Goal: Information Seeking & Learning: Check status

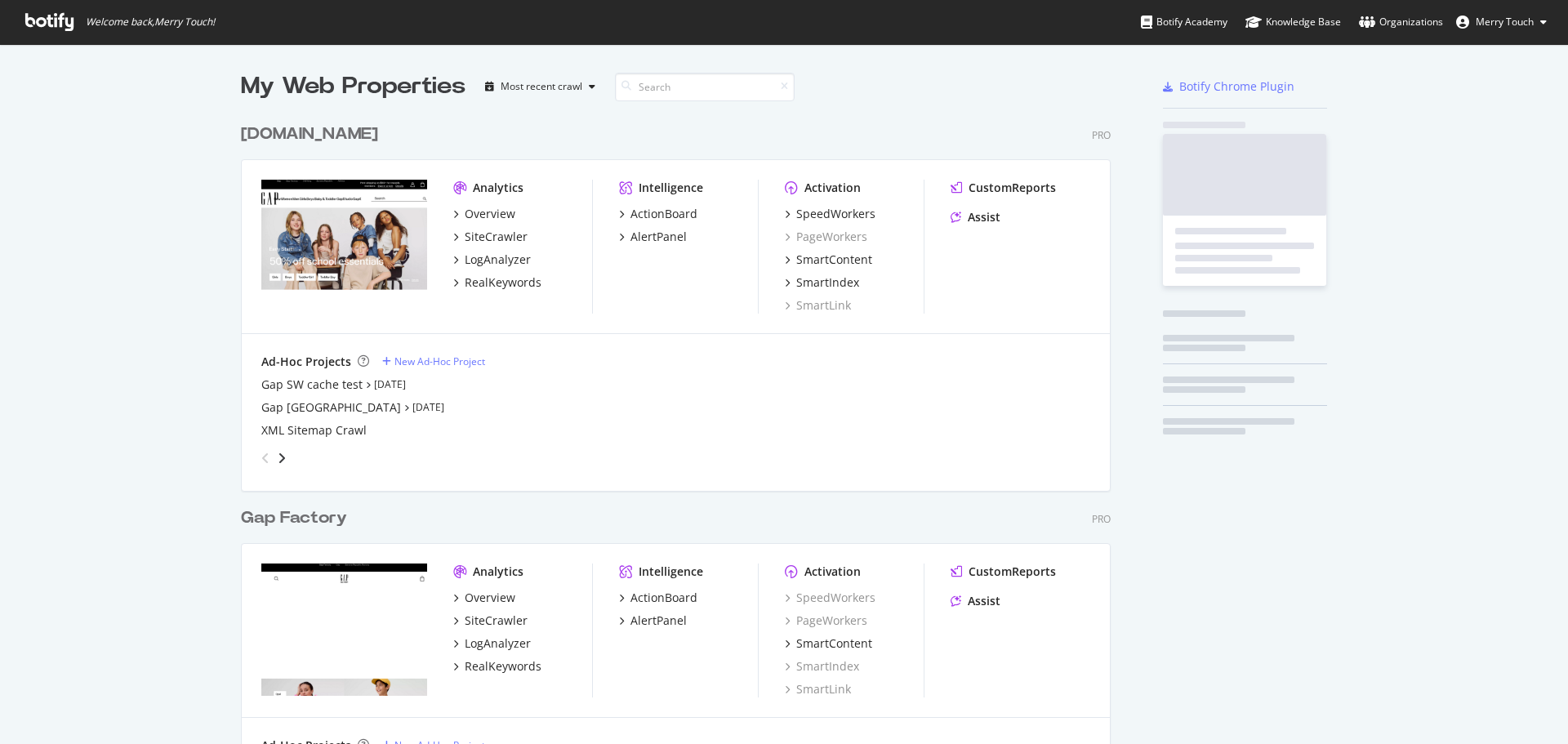
scroll to position [1868, 870]
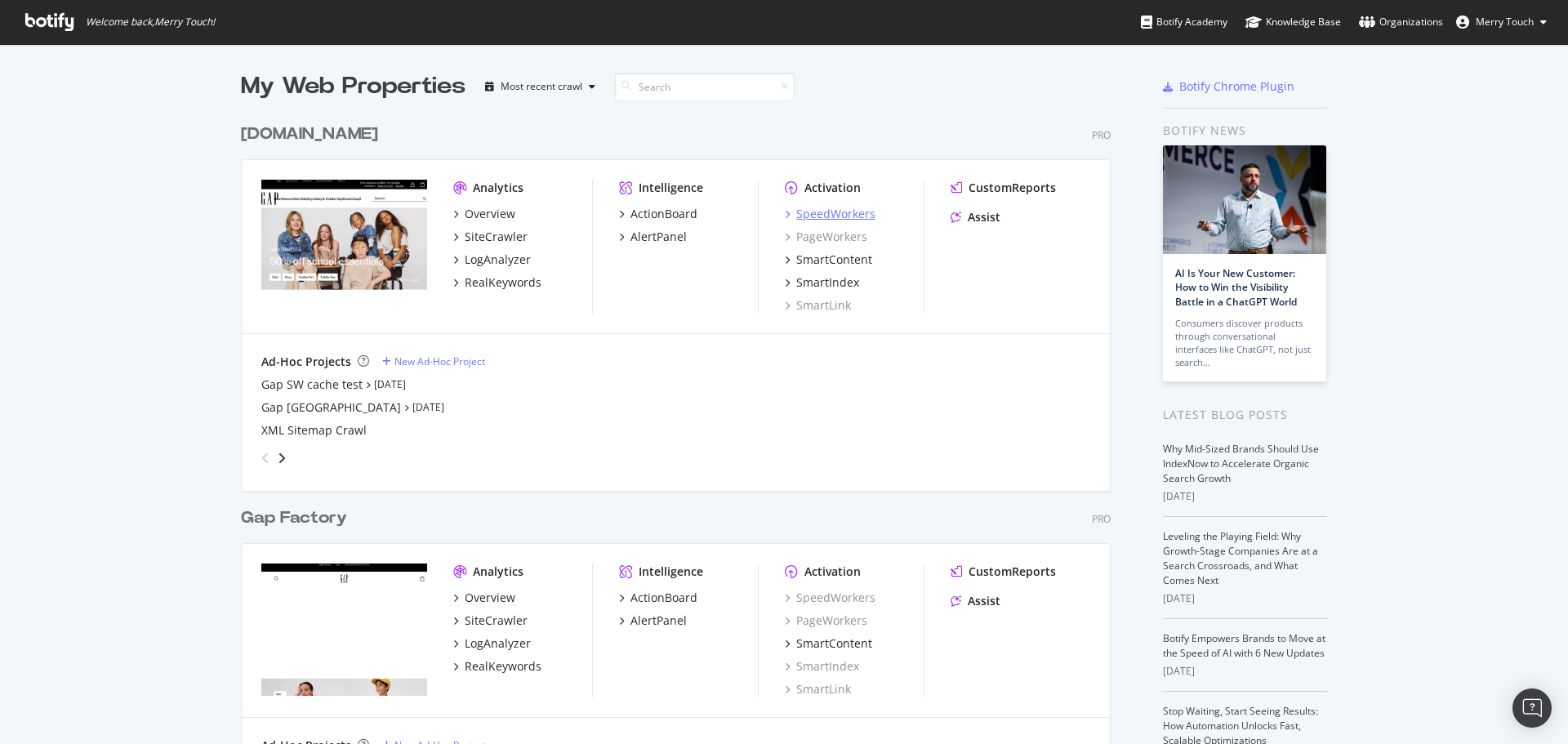
click at [825, 212] on div "SpeedWorkers" at bounding box center [835, 213] width 79 height 16
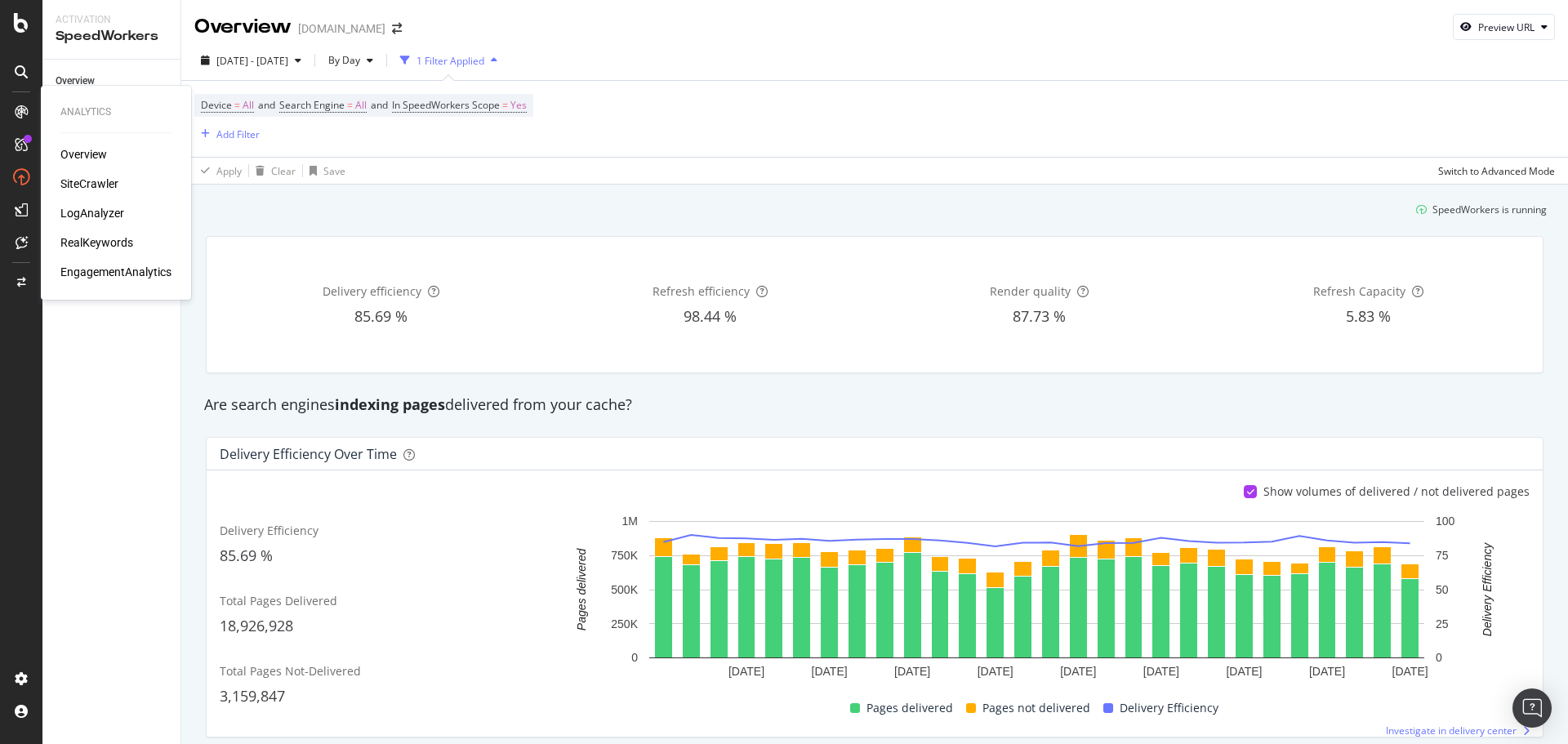
click at [84, 185] on div "SiteCrawler" at bounding box center [90, 183] width 58 height 16
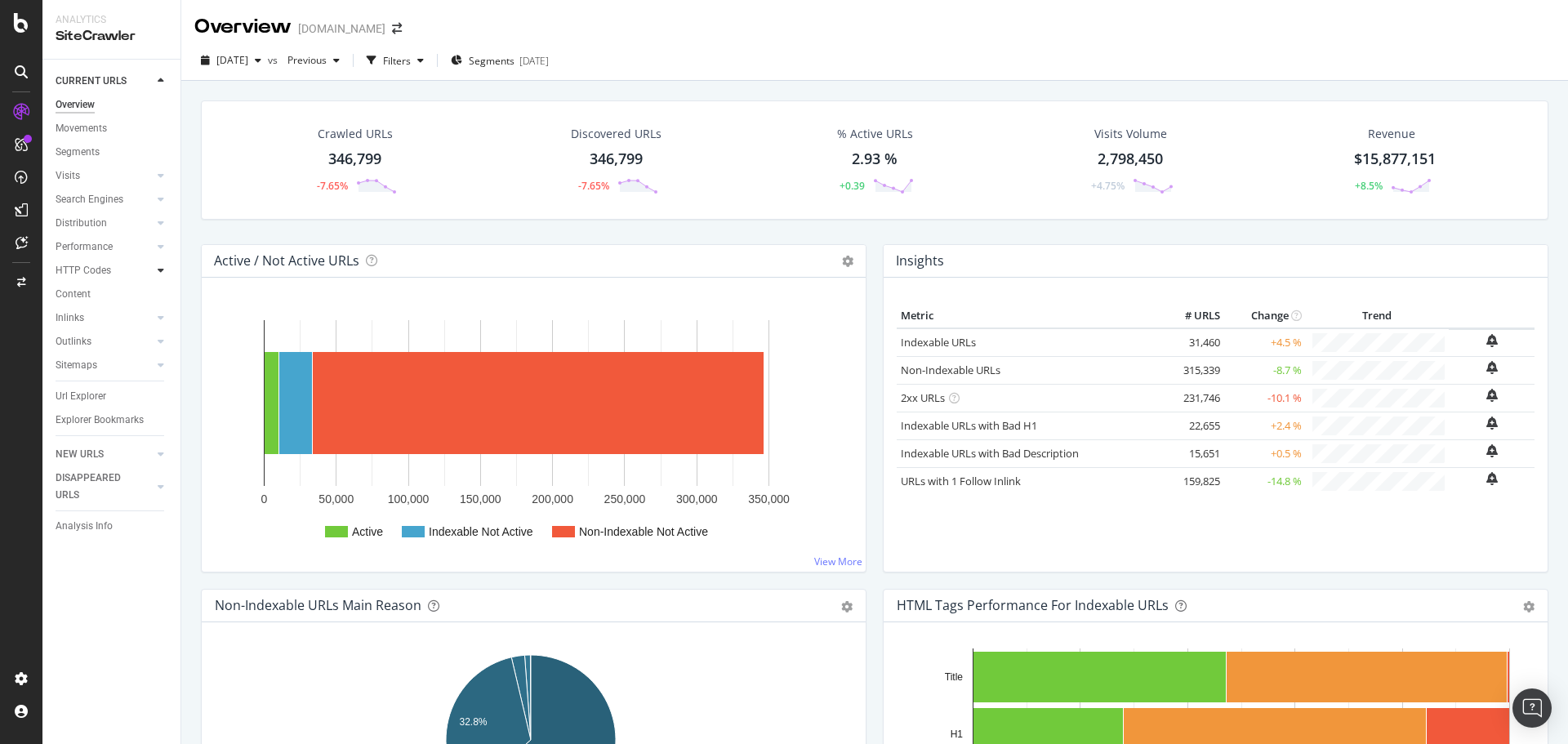
click at [162, 267] on icon at bounding box center [161, 270] width 7 height 9
click at [94, 274] on div "HTTP Codes" at bounding box center [82, 271] width 55 height 17
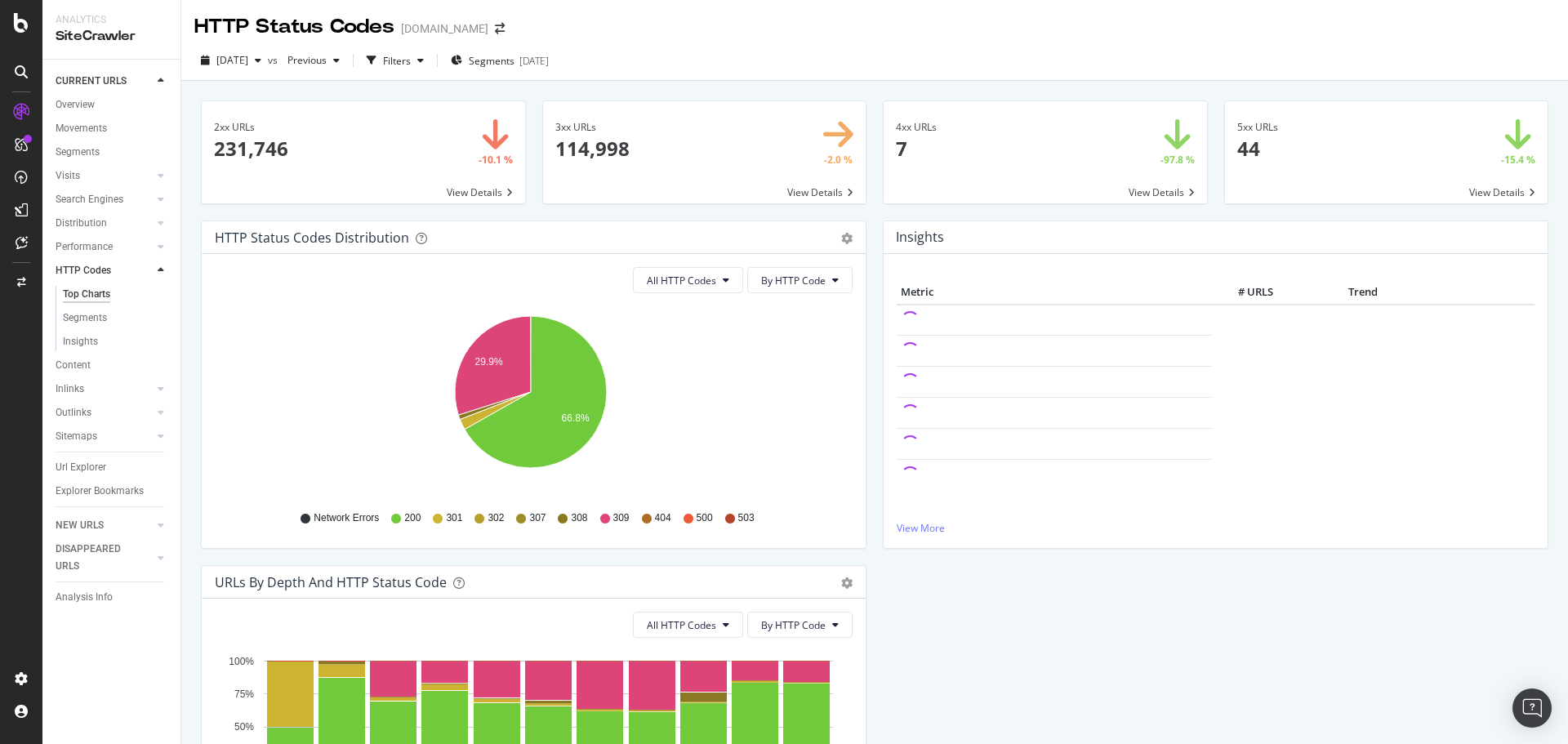
click at [1055, 133] on span at bounding box center [1045, 151] width 323 height 102
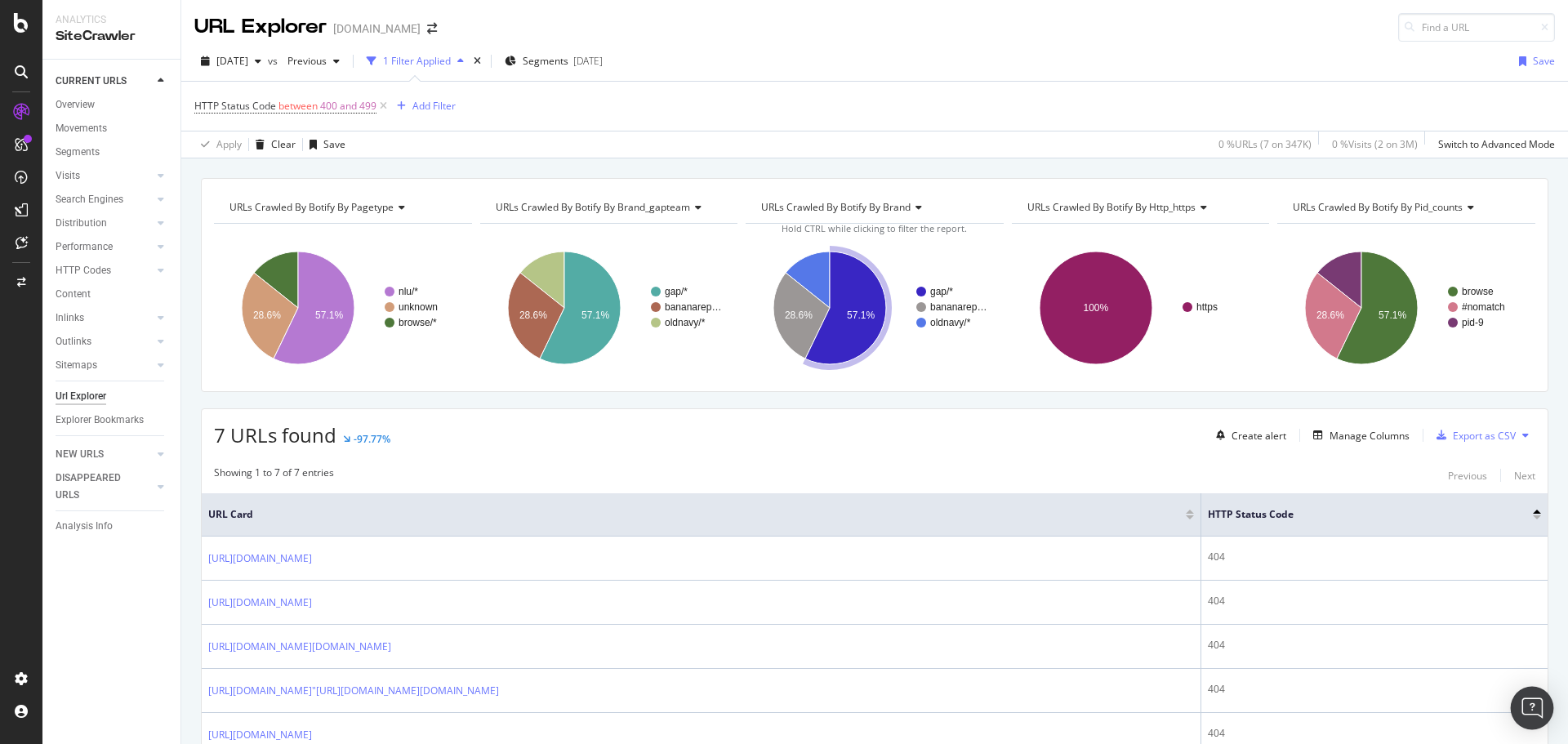
click at [1522, 705] on div "Open Intercom Messenger" at bounding box center [1533, 708] width 43 height 43
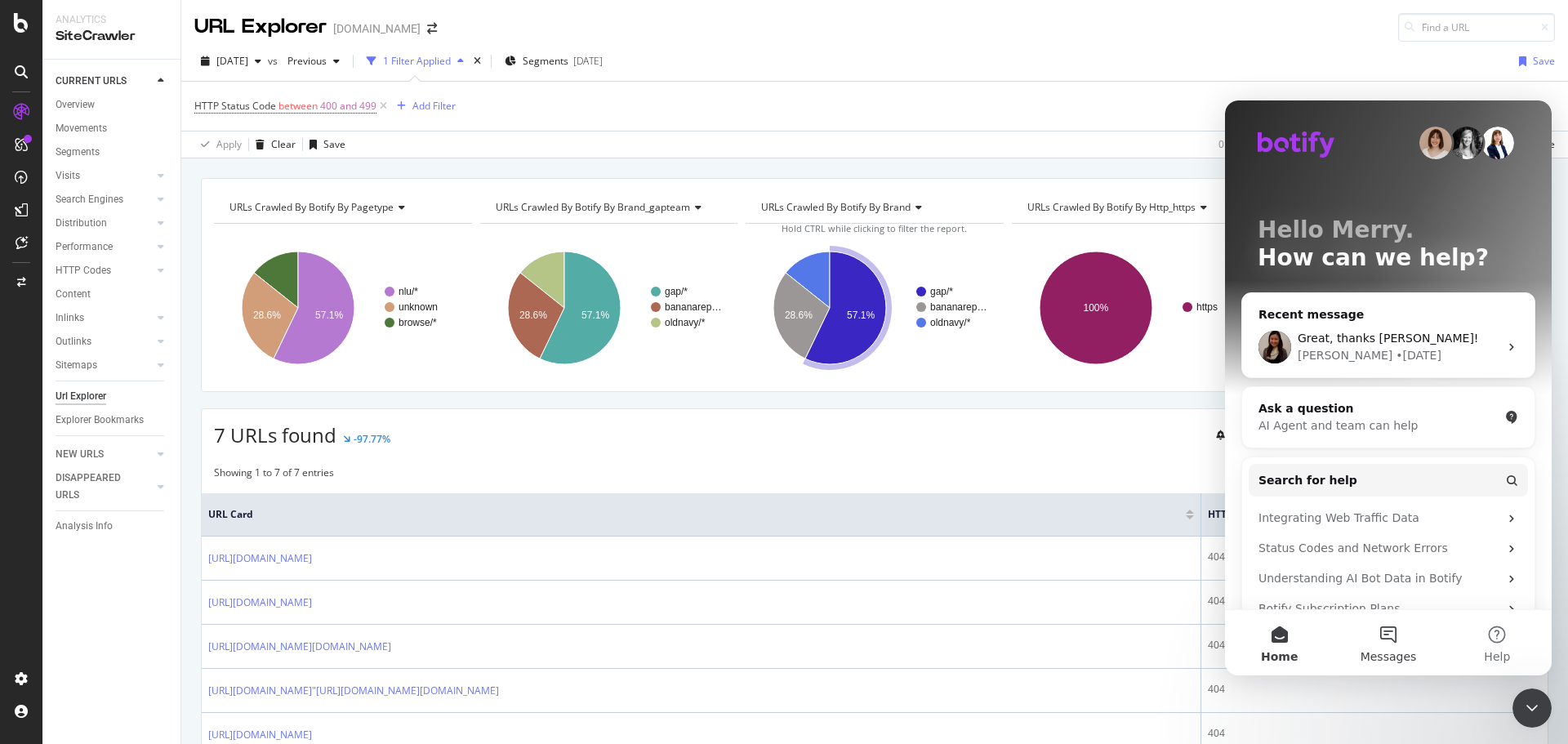
click at [1394, 644] on button "Messages" at bounding box center [1388, 642] width 108 height 65
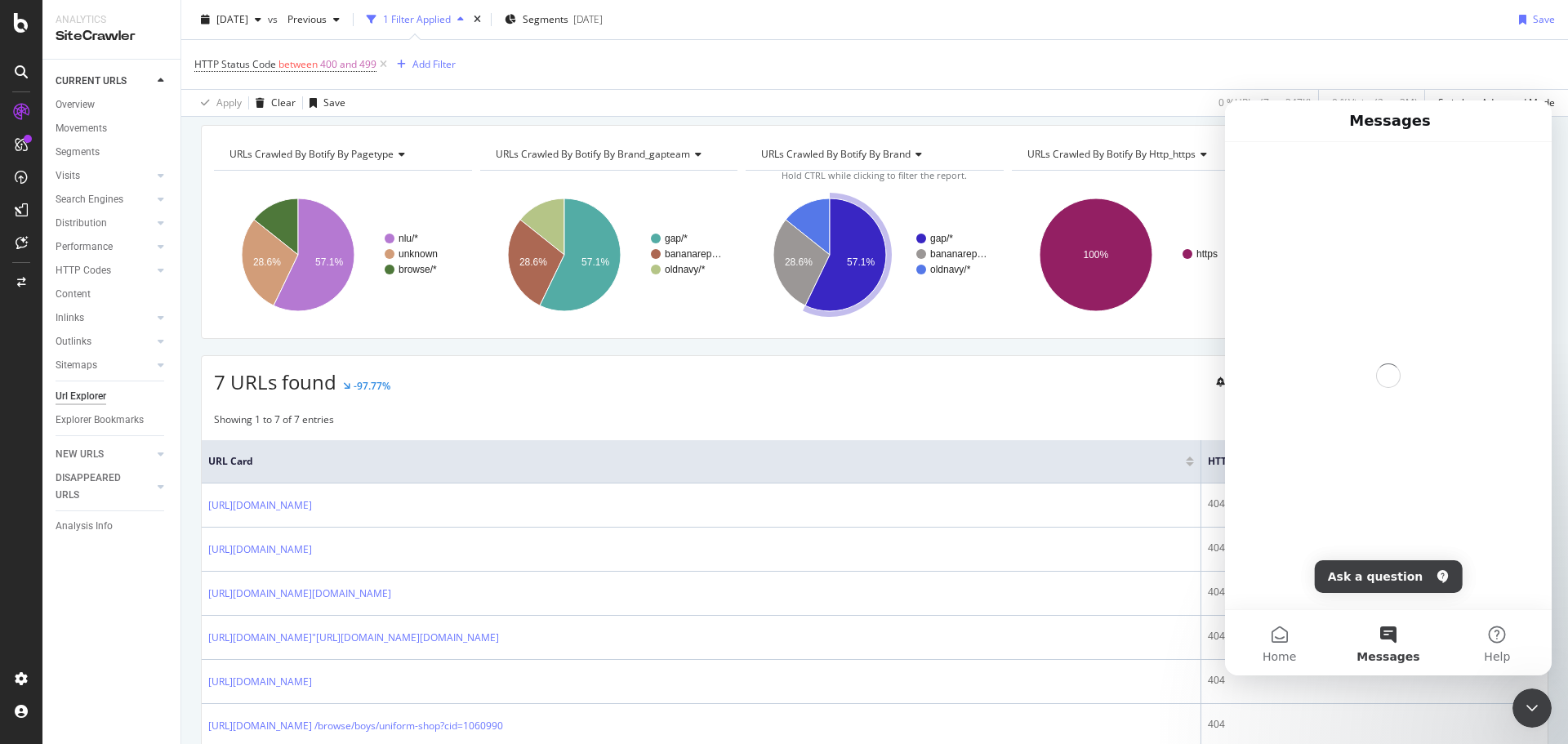
scroll to position [81, 0]
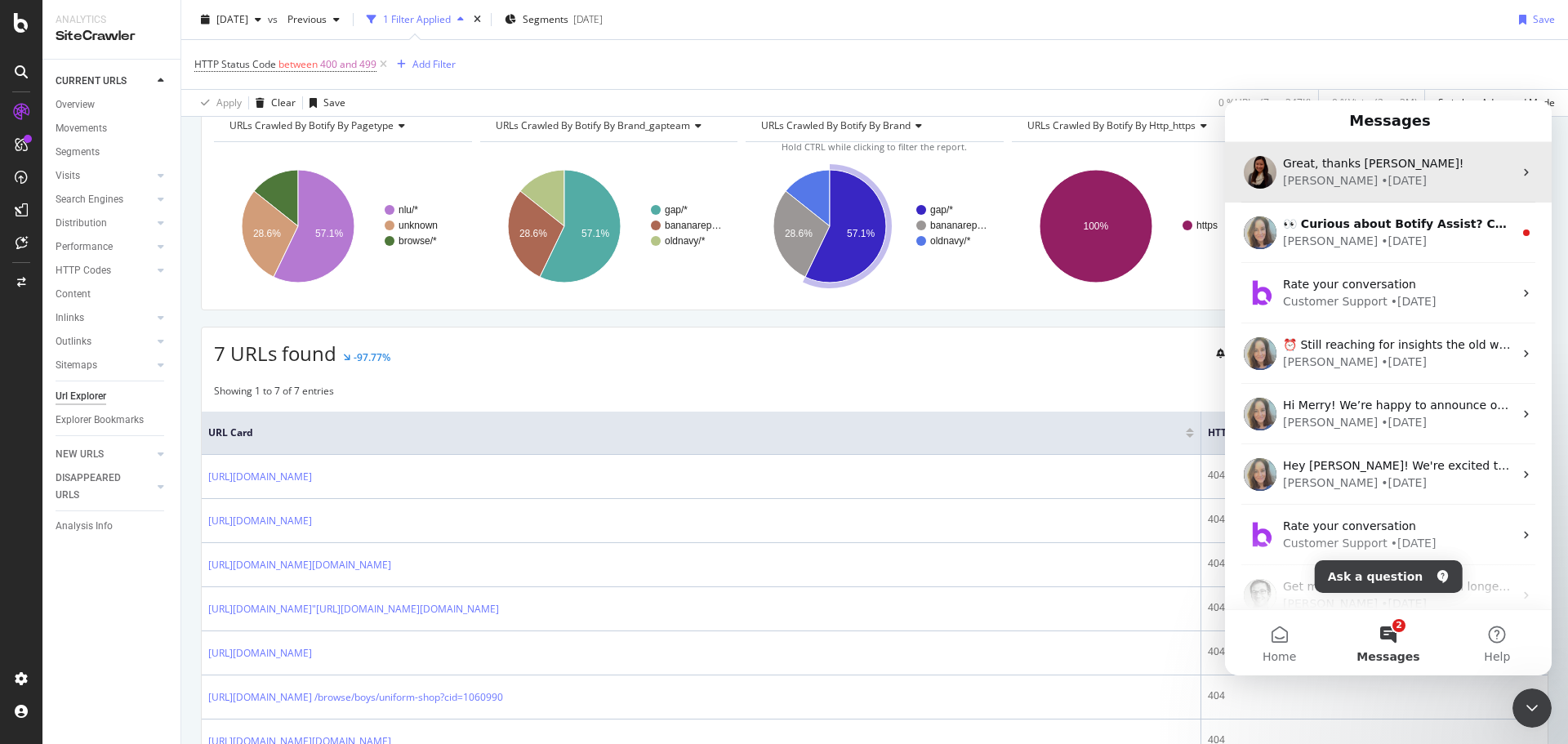
click at [1371, 167] on span "Great, thanks [PERSON_NAME]!" at bounding box center [1373, 163] width 180 height 13
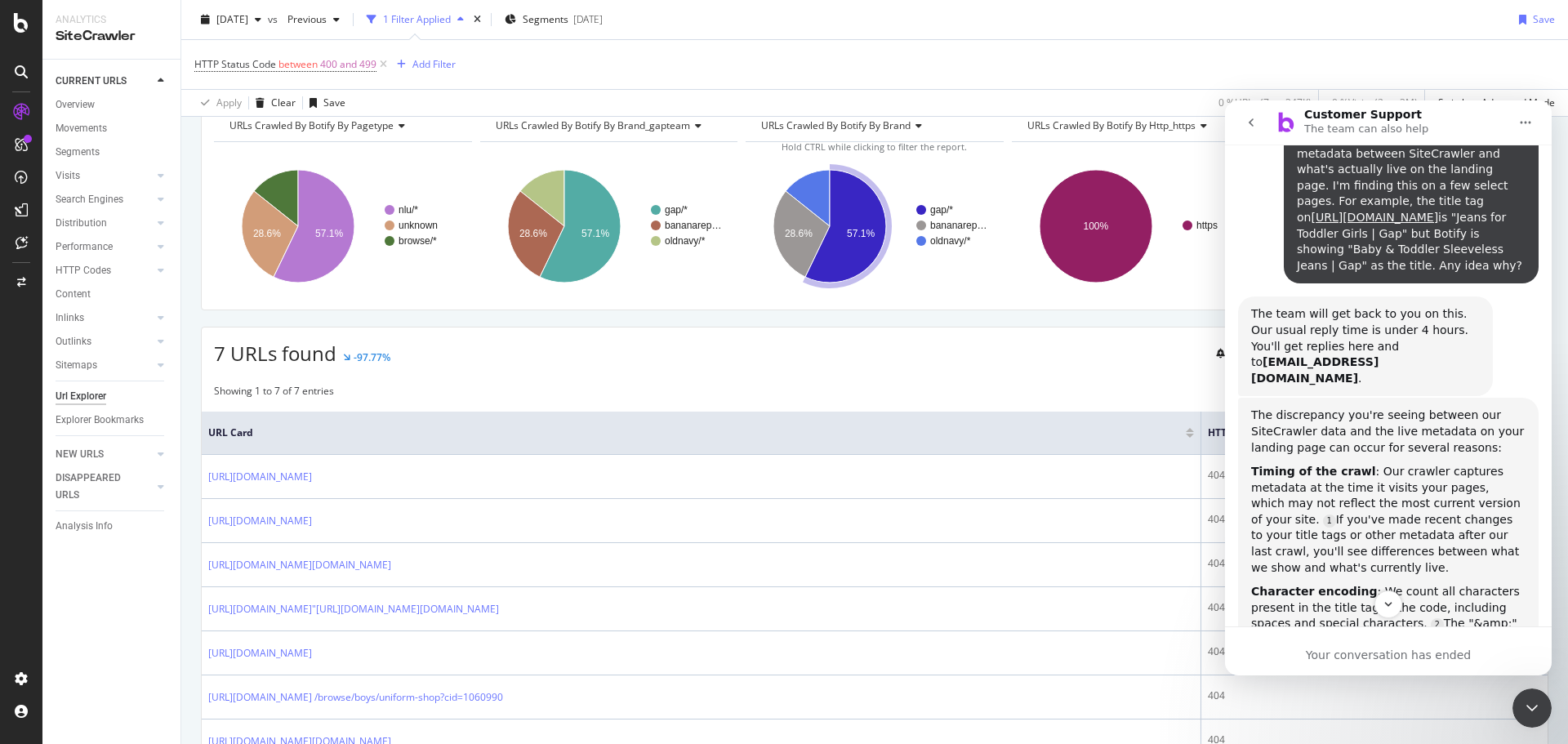
scroll to position [245, 0]
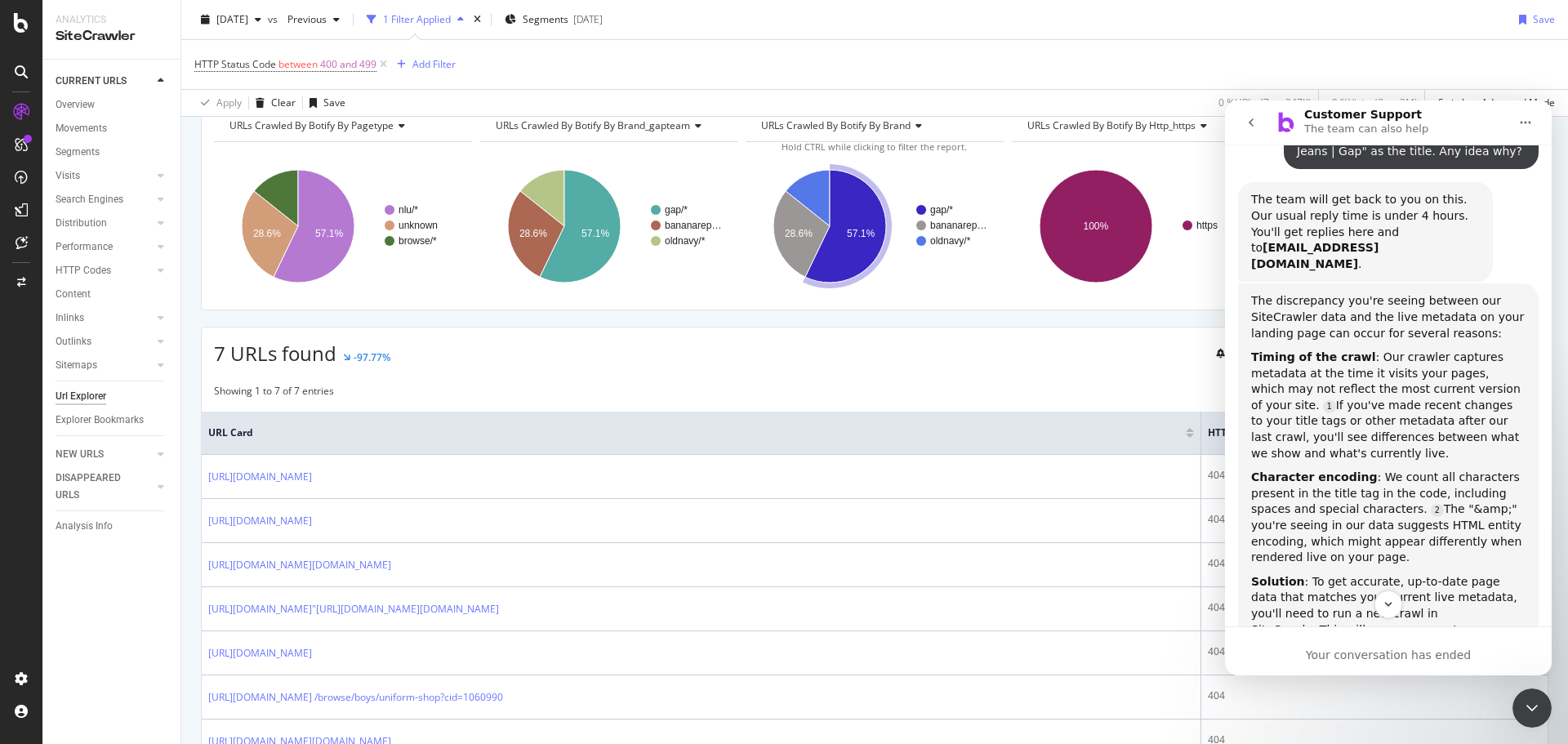
click at [1250, 127] on icon "go back" at bounding box center [1250, 122] width 13 height 13
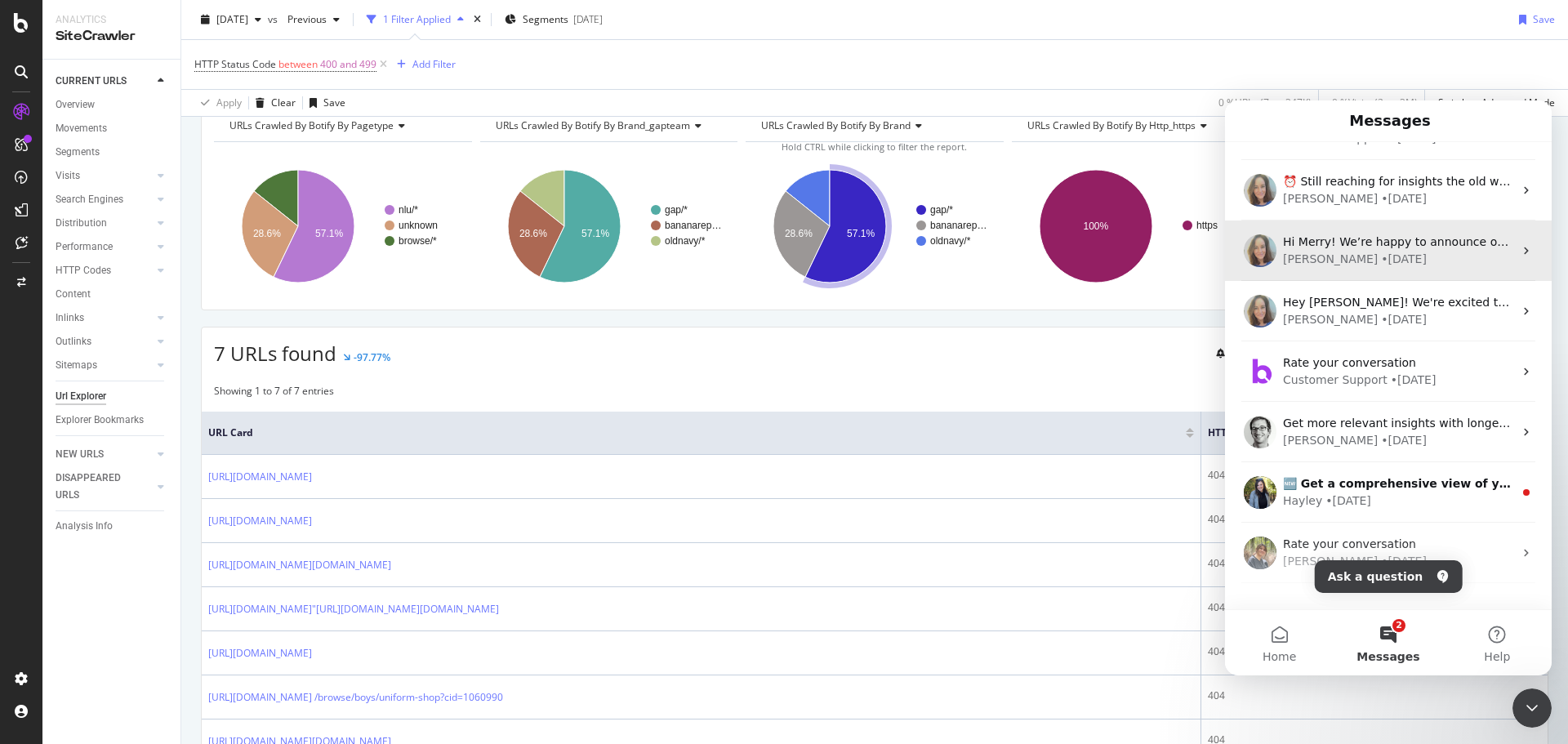
scroll to position [203, 0]
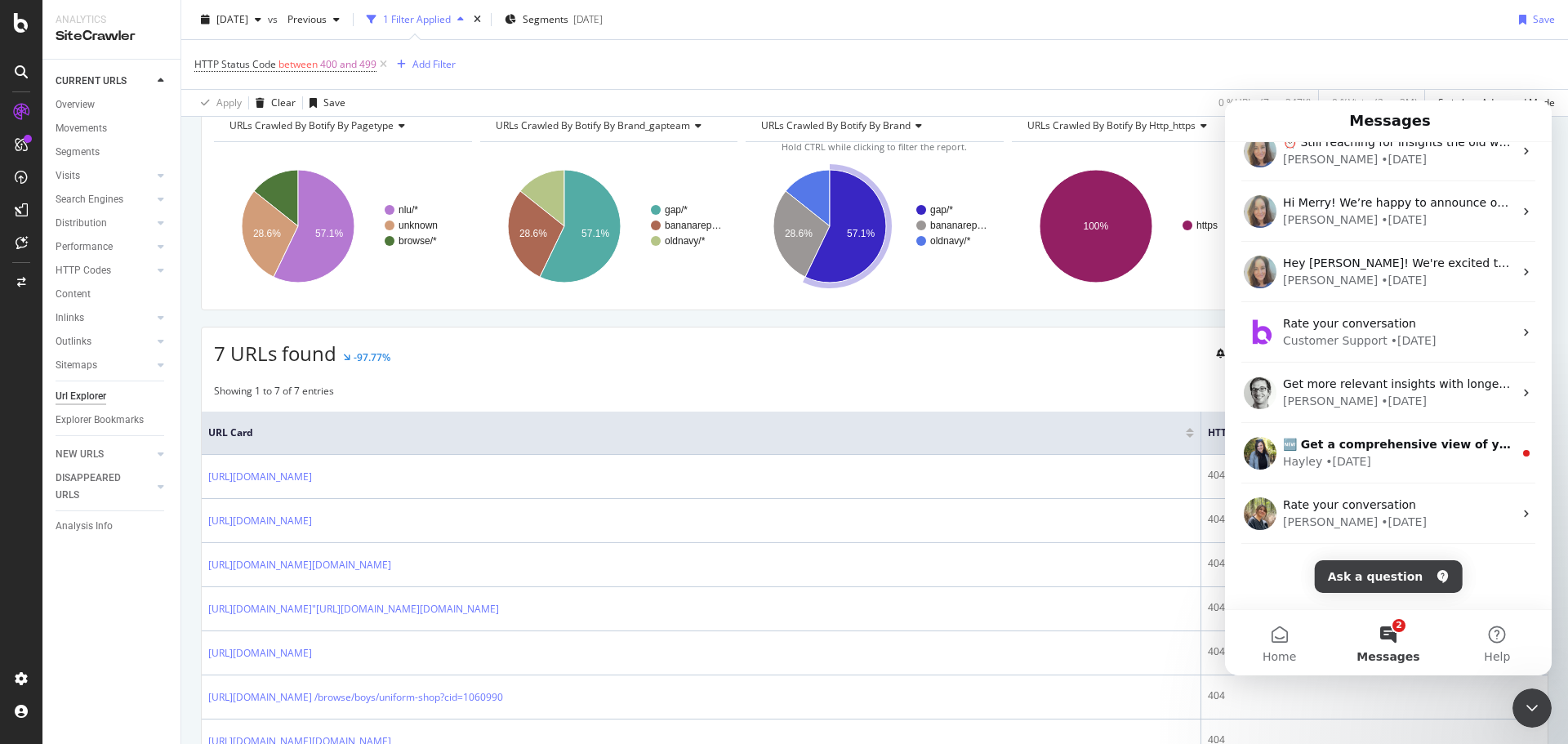
click at [1531, 709] on icon "Close Intercom Messenger" at bounding box center [1532, 708] width 11 height 7
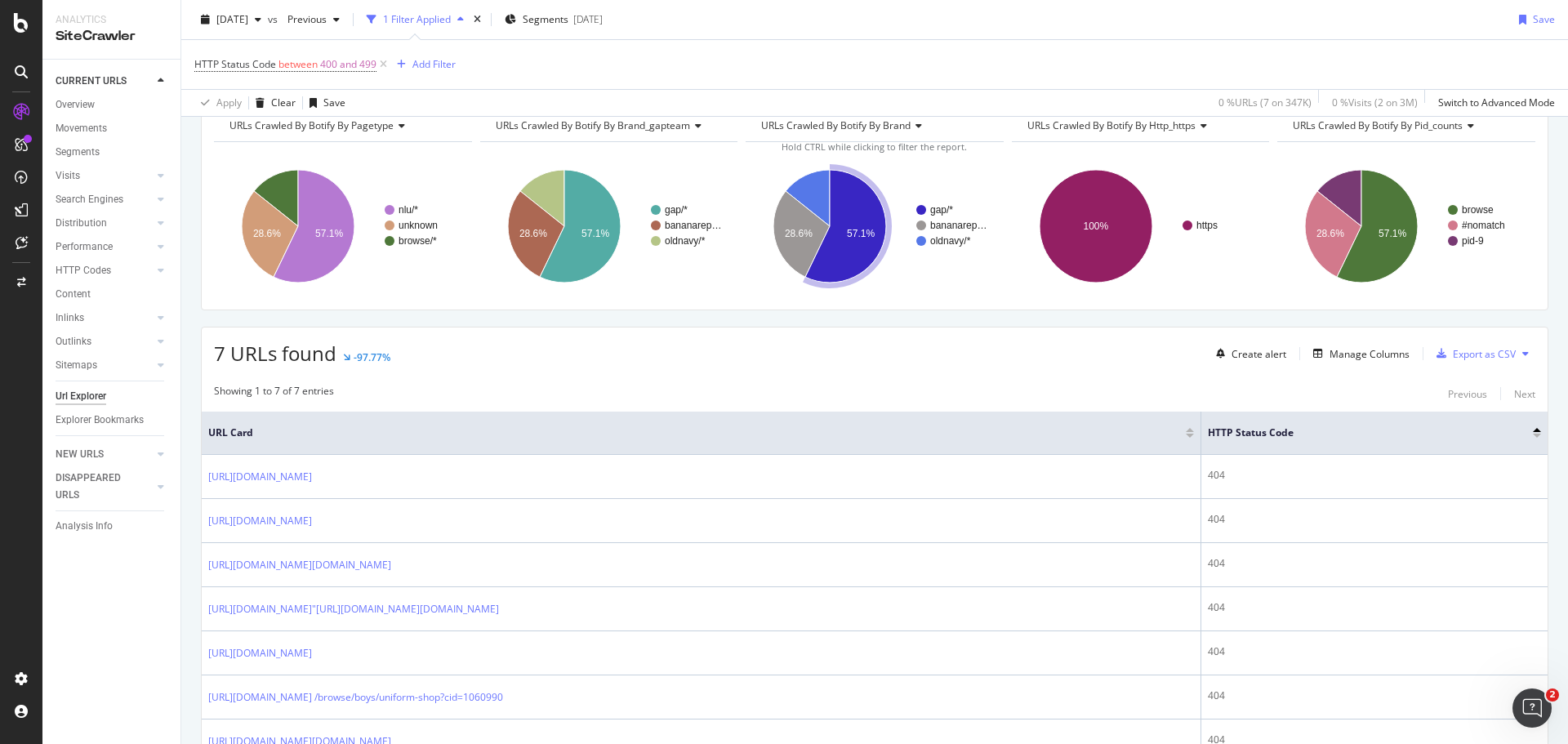
scroll to position [0, 0]
click at [1530, 708] on icon "Open Intercom Messenger" at bounding box center [1532, 708] width 27 height 27
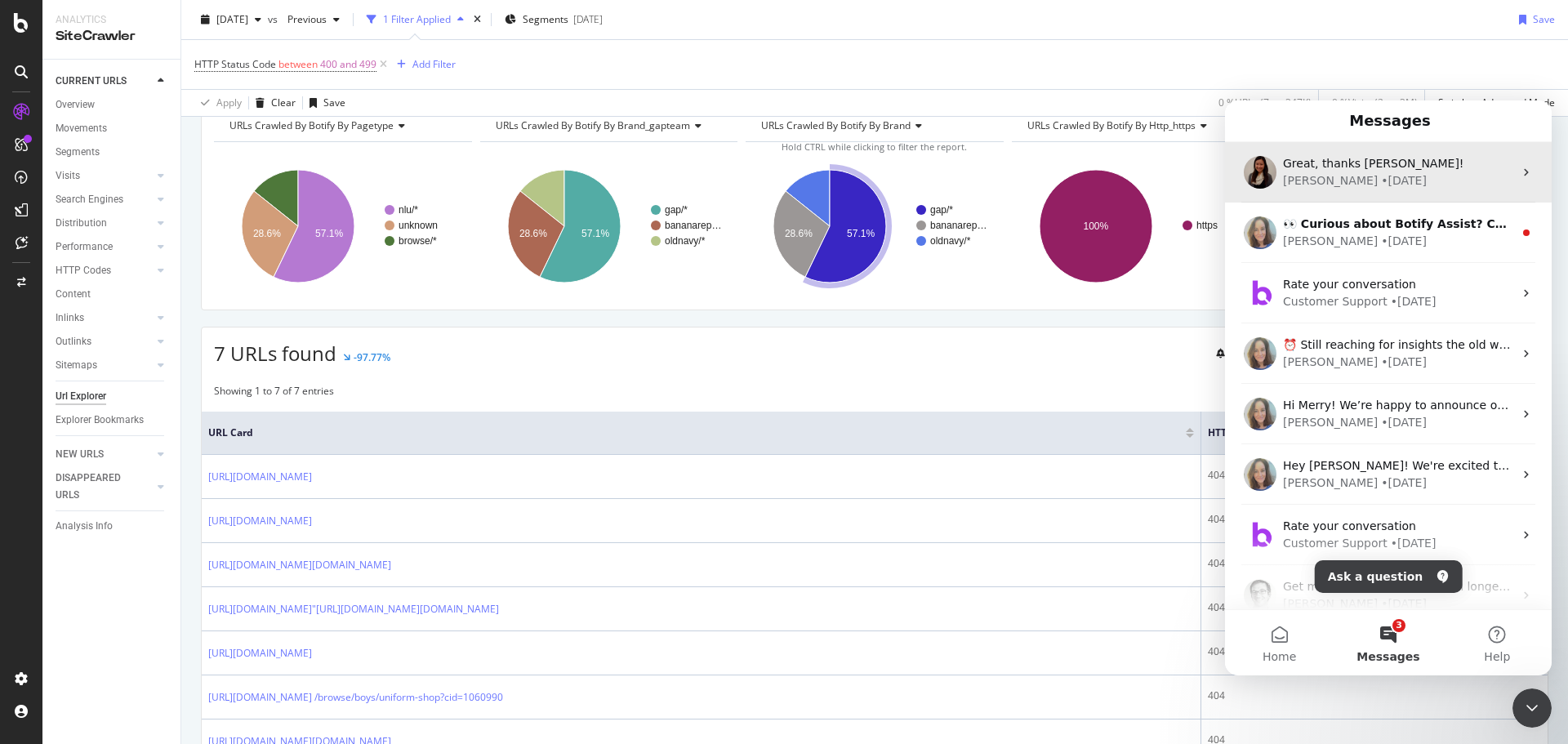
click at [1381, 172] on div "• [DATE]" at bounding box center [1404, 180] width 46 height 17
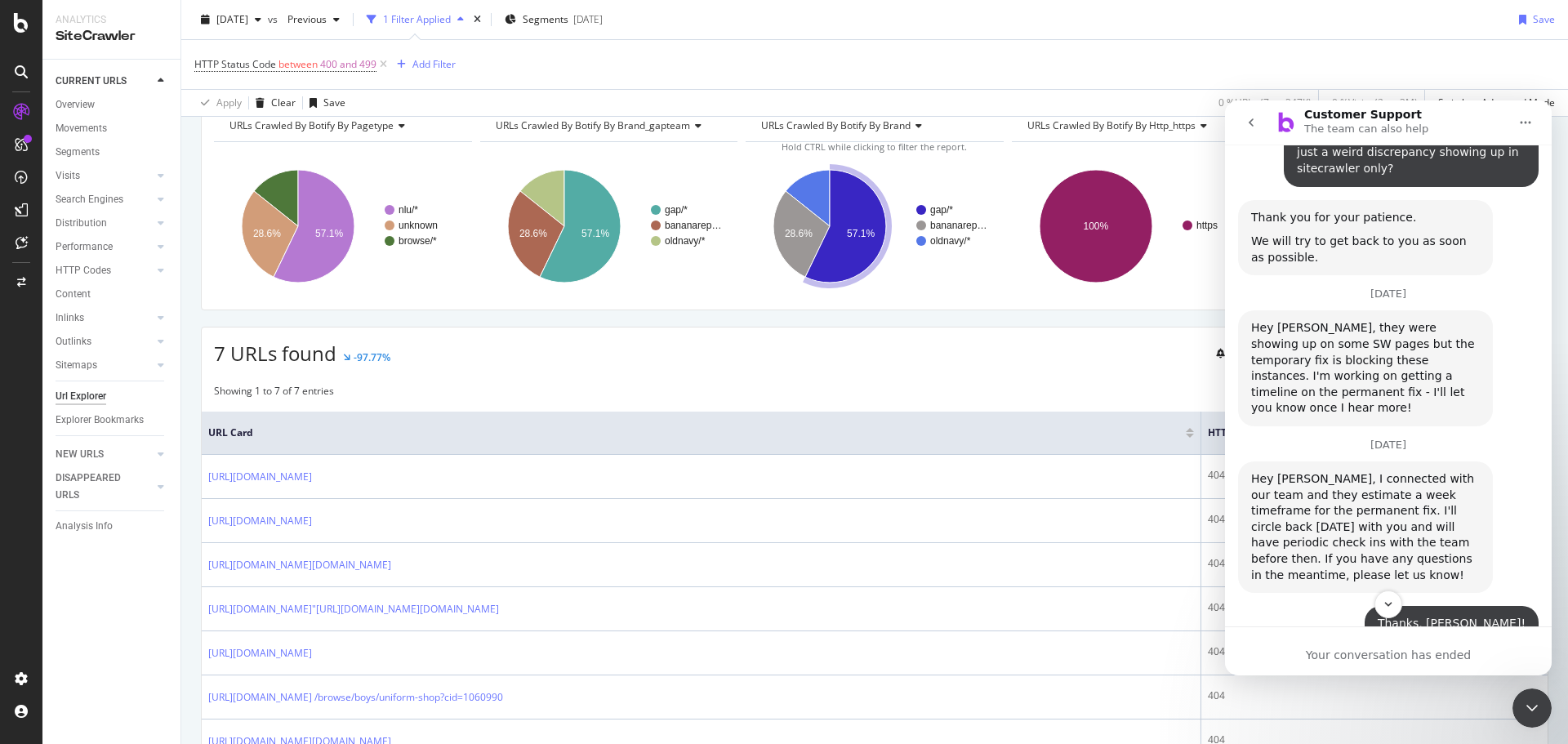
scroll to position [2412, 0]
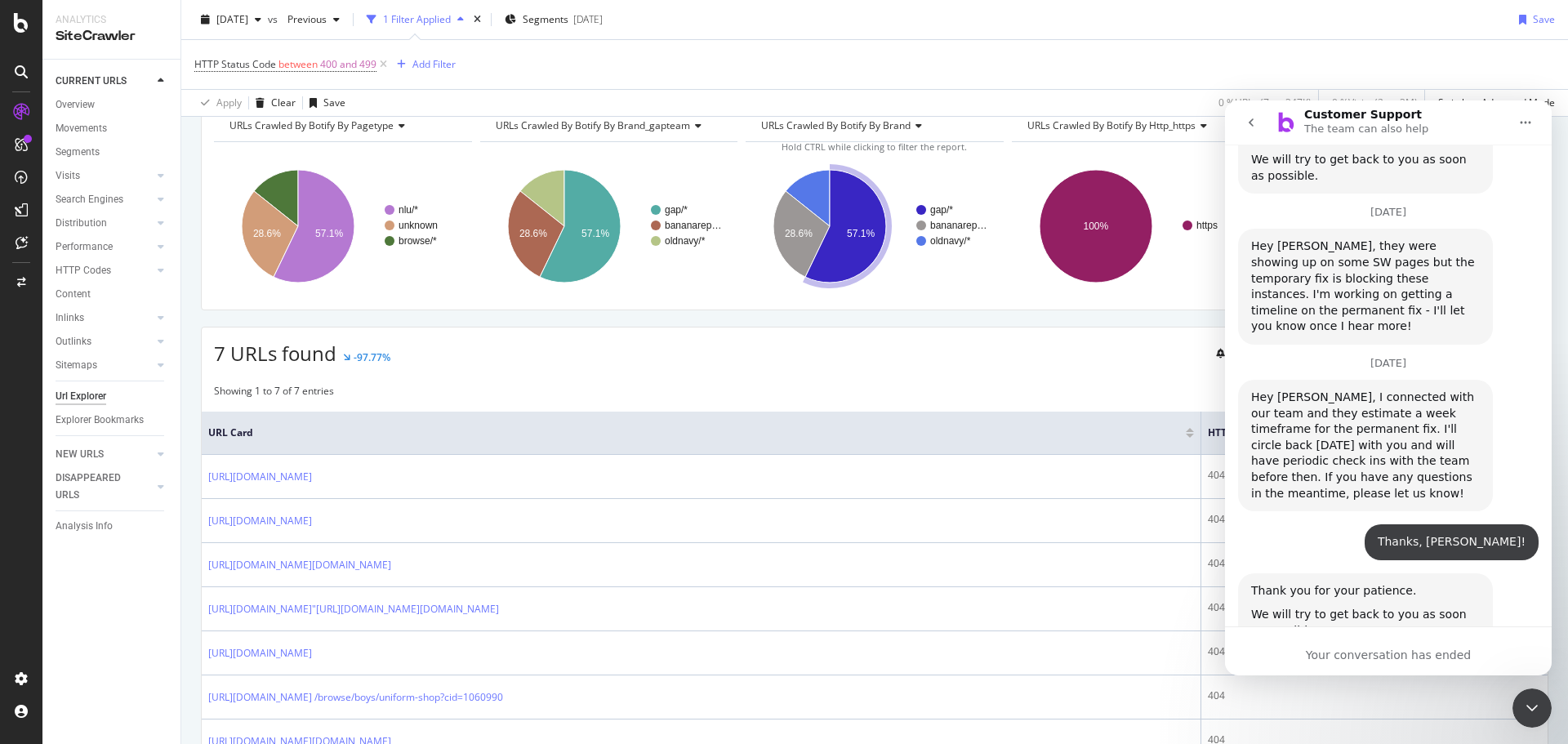
click at [1536, 711] on icon "Close Intercom Messenger" at bounding box center [1532, 708] width 20 height 20
